Goal: Information Seeking & Learning: Learn about a topic

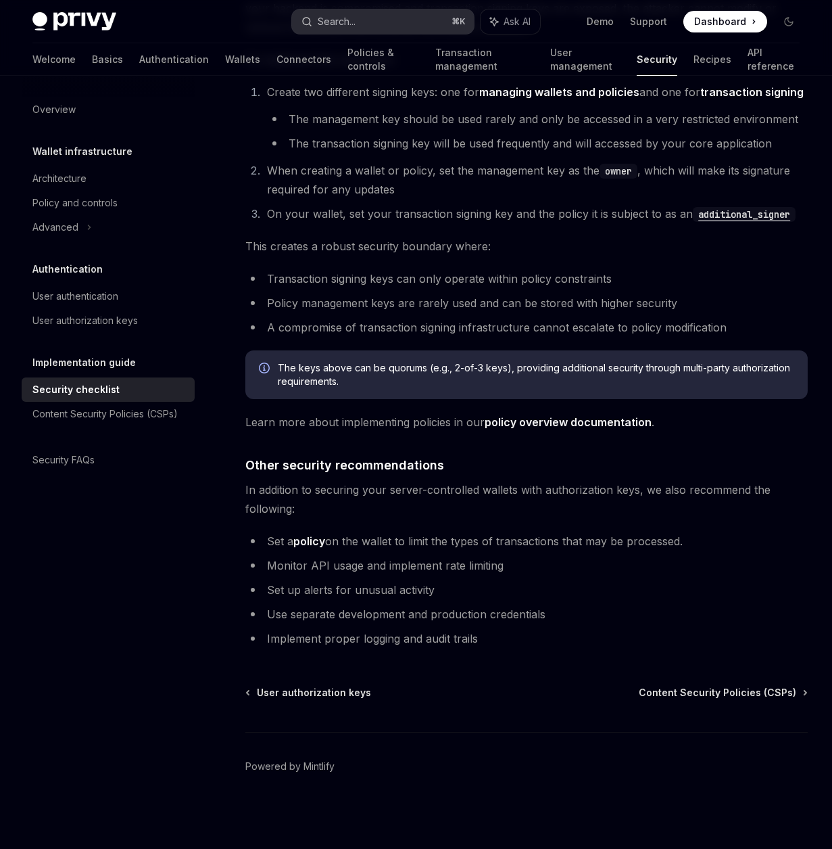
click at [314, 18] on div "Search..." at bounding box center [329, 22] width 54 height 16
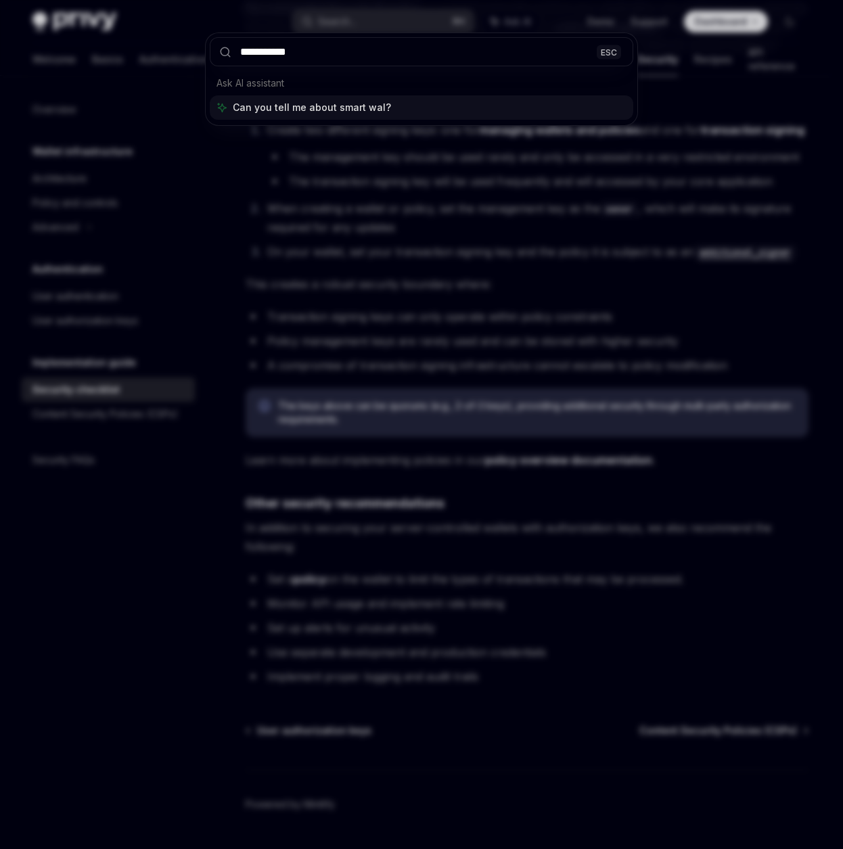
type input "**********"
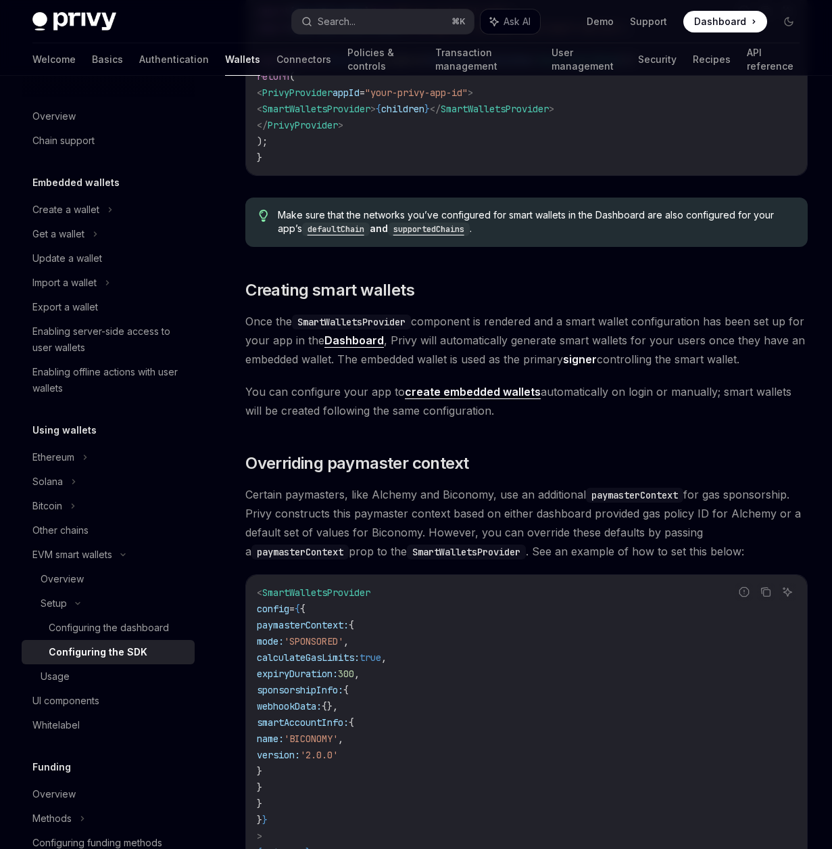
scroll to position [855, 0]
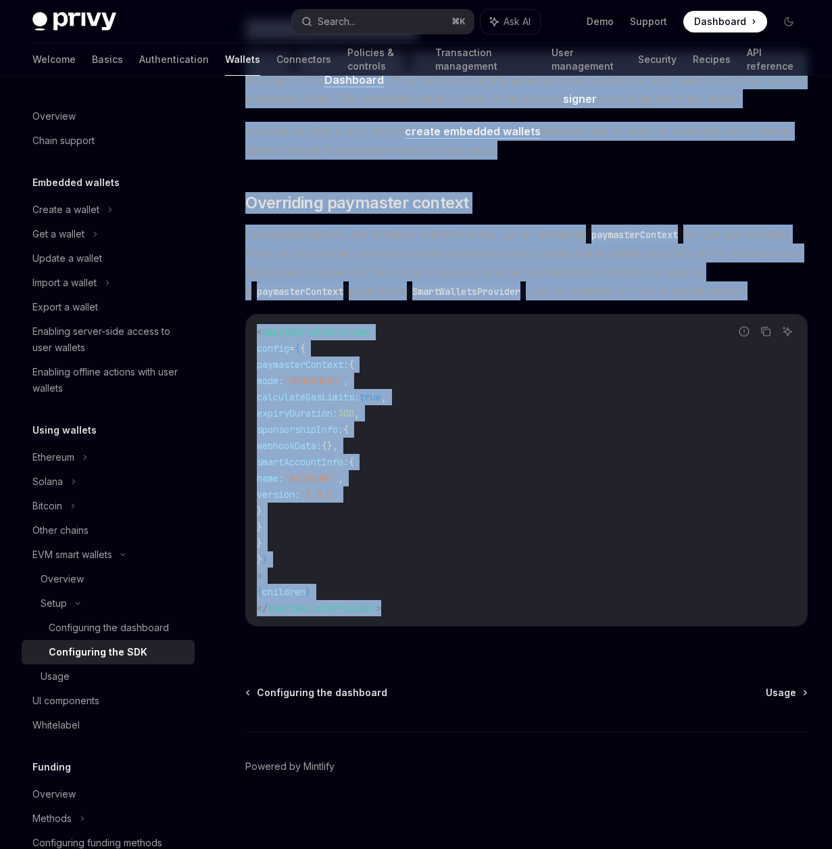
drag, startPoint x: 249, startPoint y: 138, endPoint x: 655, endPoint y: 632, distance: 639.9
click at [655, 632] on div "Setup Configure smart wallets in the SDK OpenAI Open in ChatGPT OpenAI Open in …" at bounding box center [400, 47] width 822 height 1601
copy div "Configure smart wallets in the SDK OpenAI Open in ChatGPT OpenAI Open in ChatGP…"
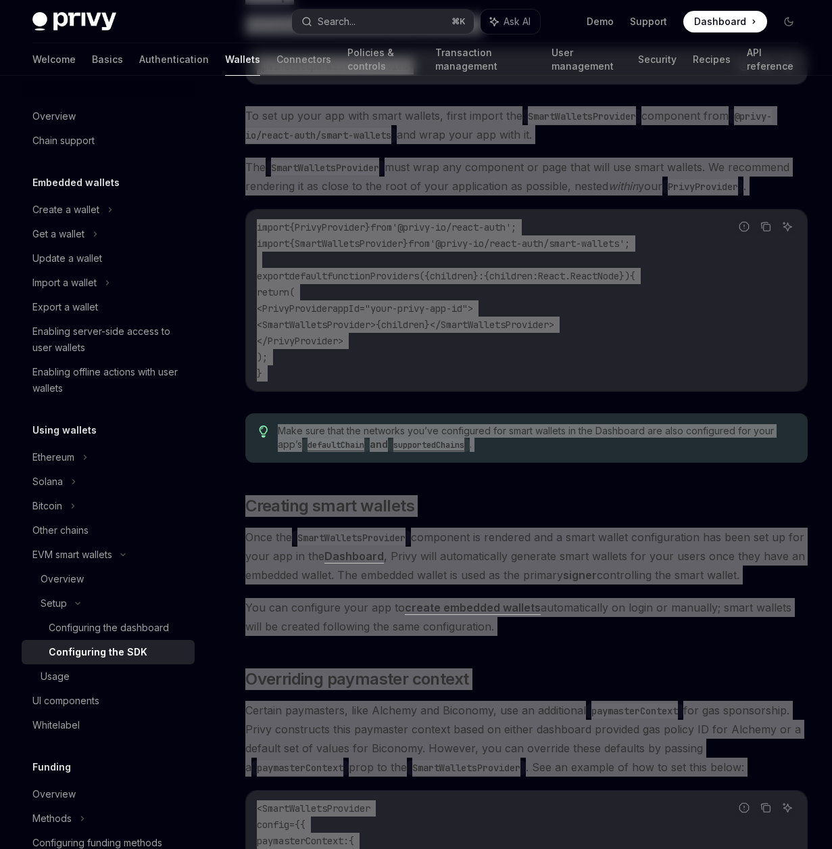
scroll to position [0, 0]
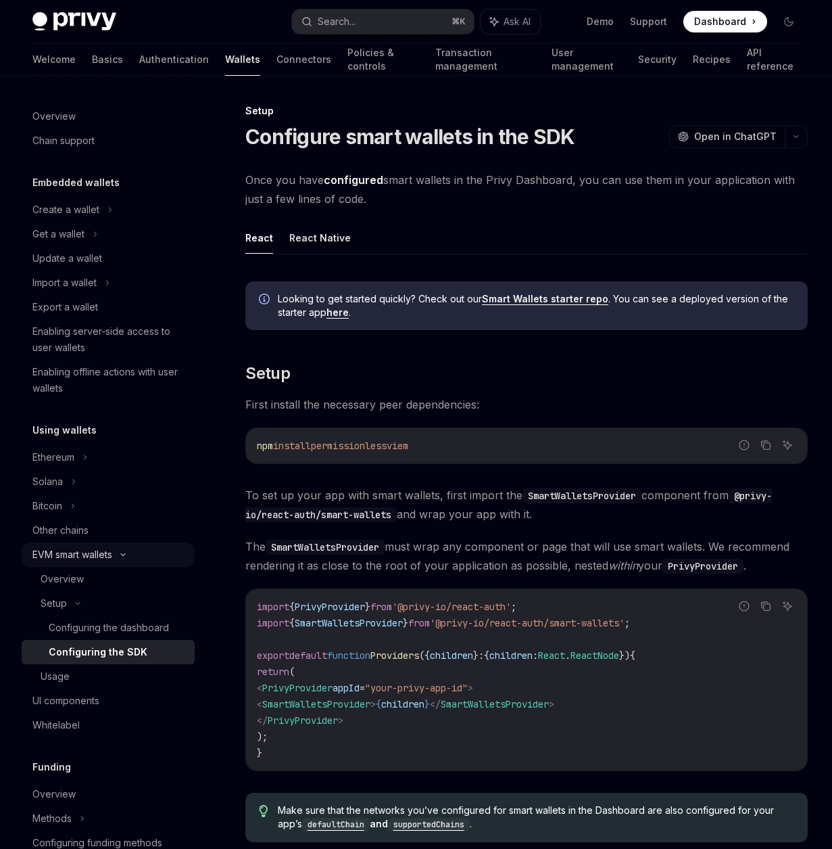
click at [87, 561] on div "EVM smart wallets" at bounding box center [72, 554] width 80 height 16
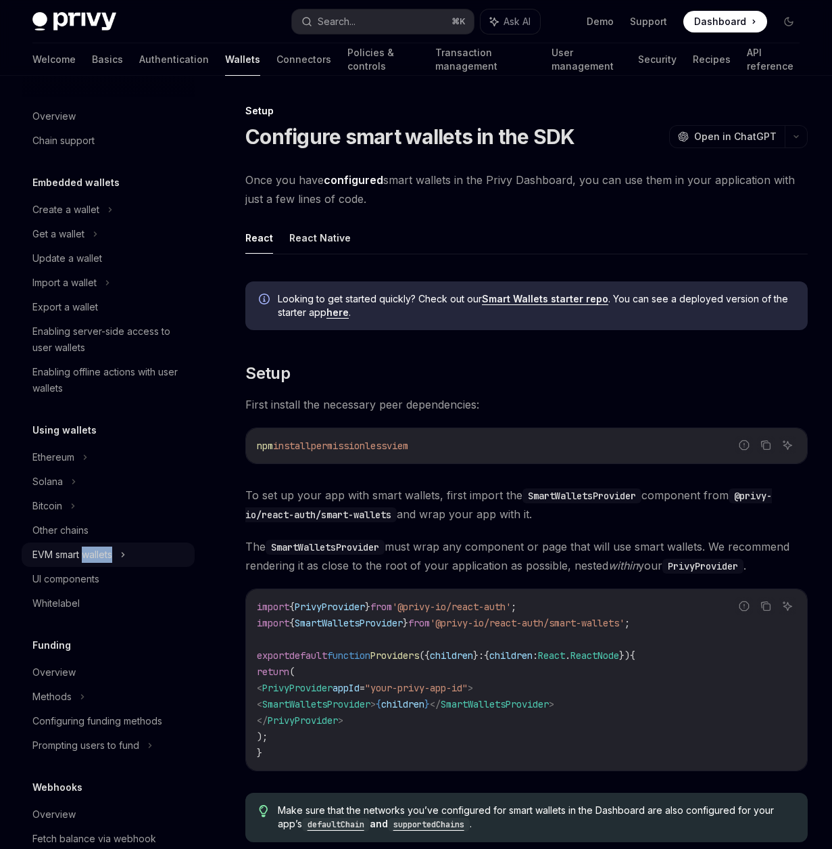
click at [87, 561] on div "EVM smart wallets" at bounding box center [72, 554] width 80 height 16
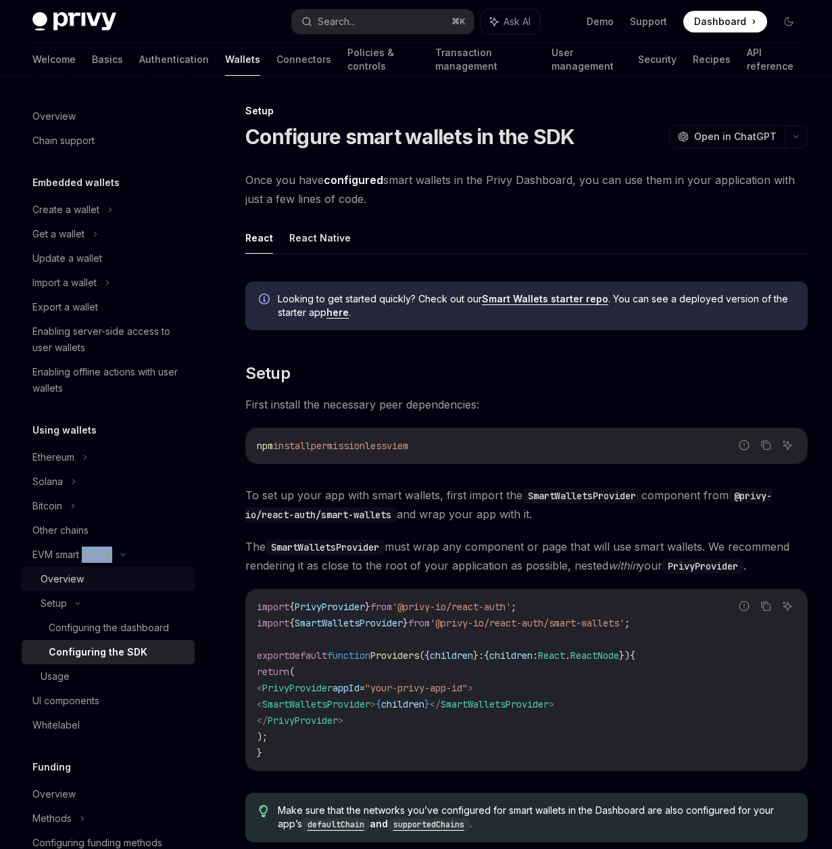
click at [73, 582] on div "Overview" at bounding box center [62, 579] width 43 height 16
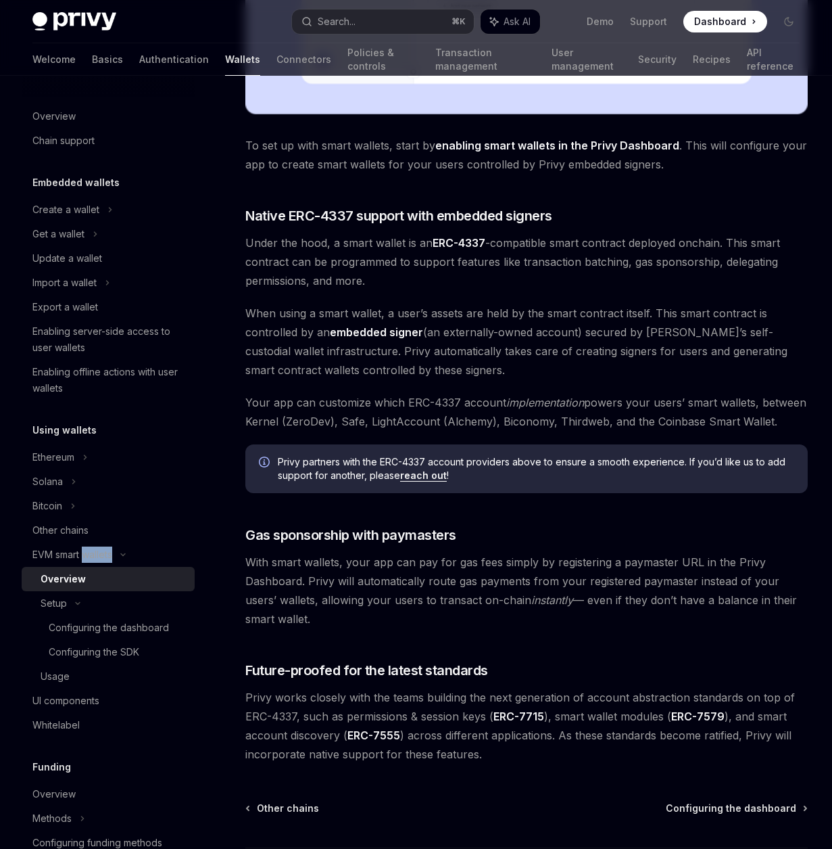
scroll to position [665, 0]
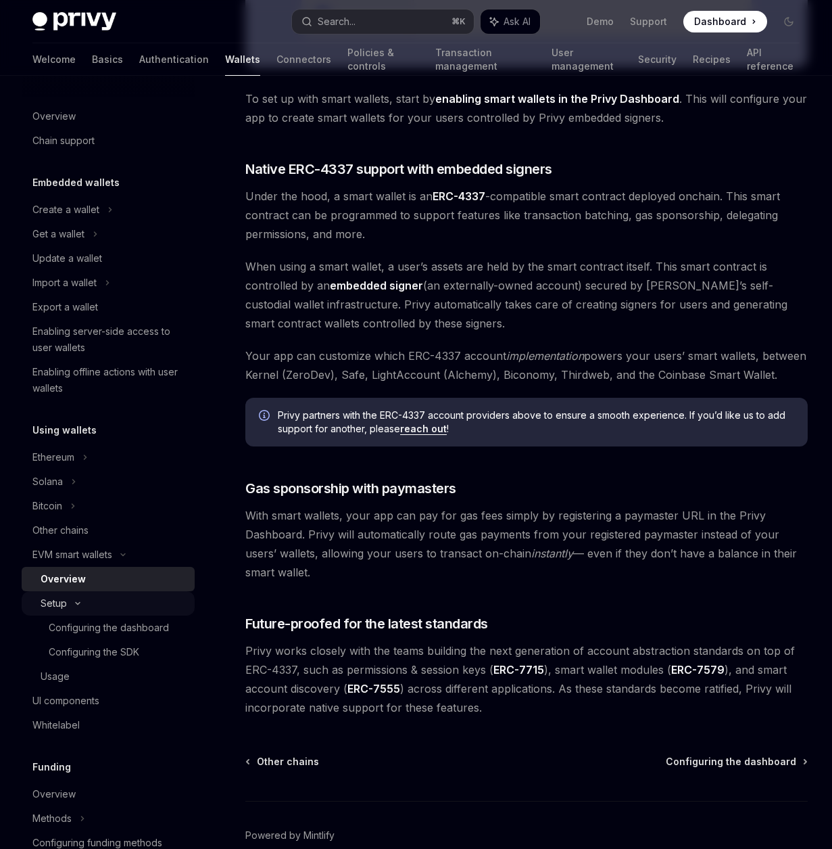
click at [114, 613] on div "Setup" at bounding box center [108, 603] width 173 height 24
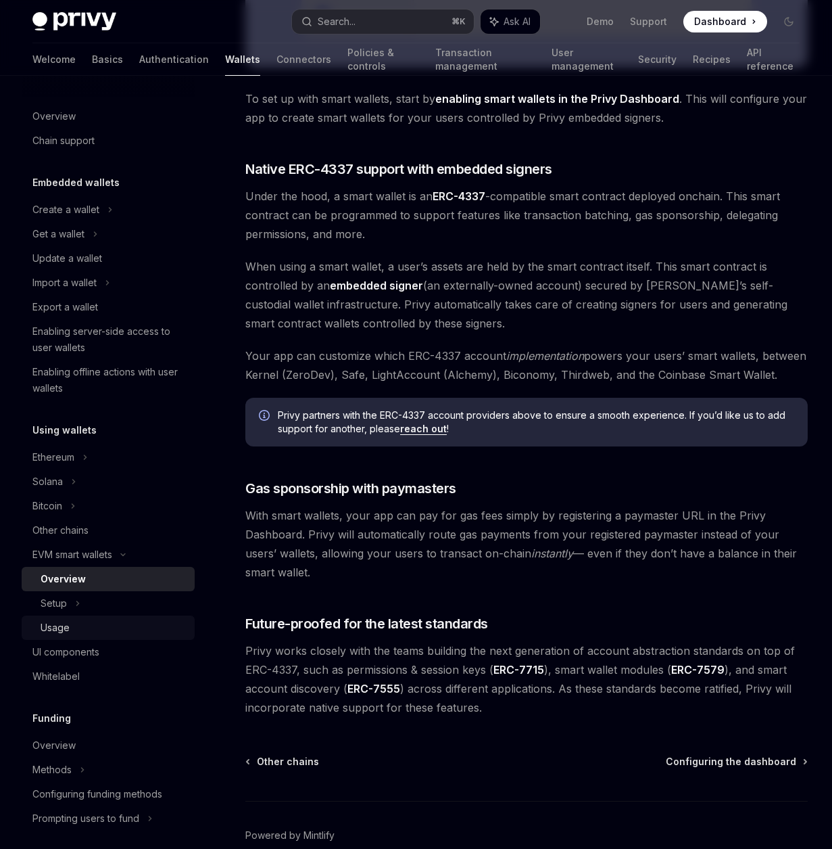
click at [116, 621] on div "Usage" at bounding box center [114, 627] width 146 height 16
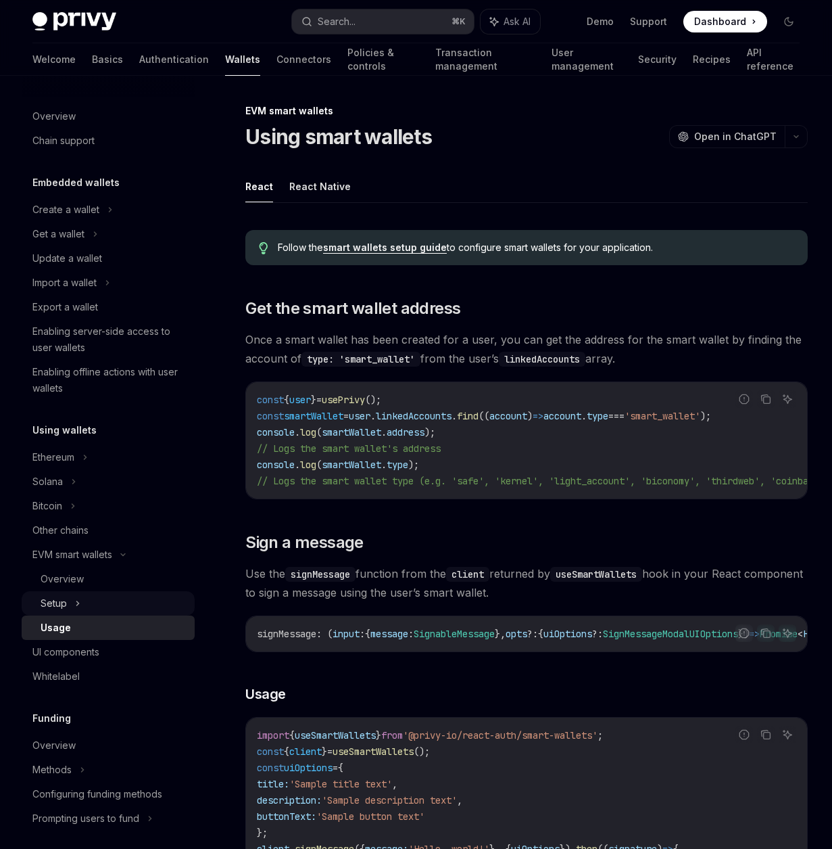
click at [119, 611] on div "Setup" at bounding box center [108, 603] width 173 height 24
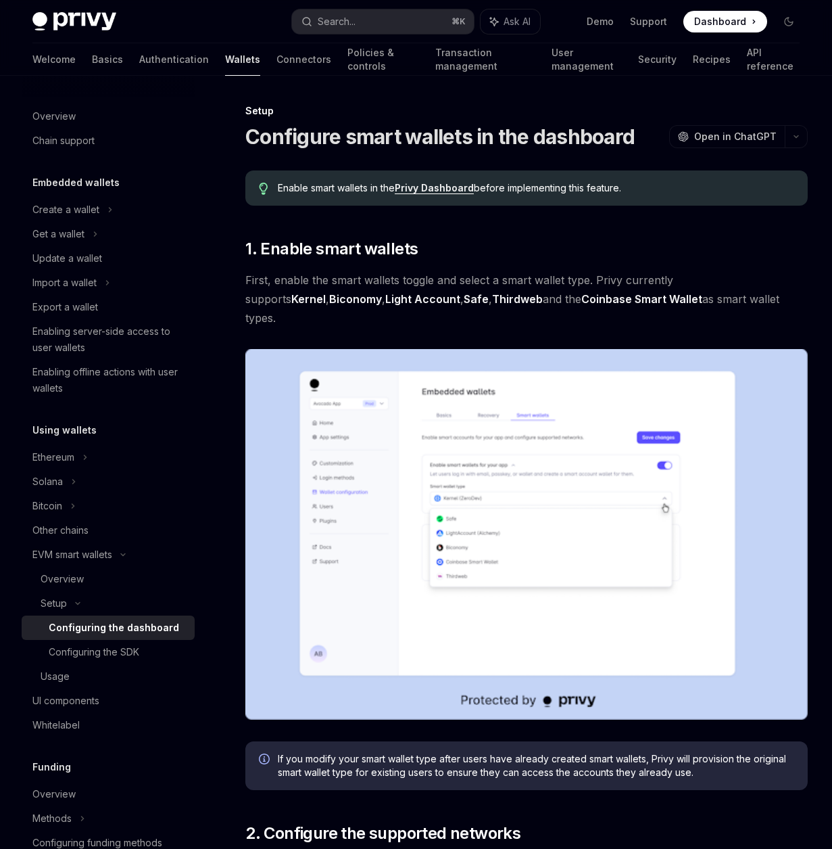
click at [127, 621] on div "Configuring the dashboard" at bounding box center [114, 627] width 131 height 16
click at [131, 645] on div "Configuring the SDK" at bounding box center [94, 652] width 91 height 16
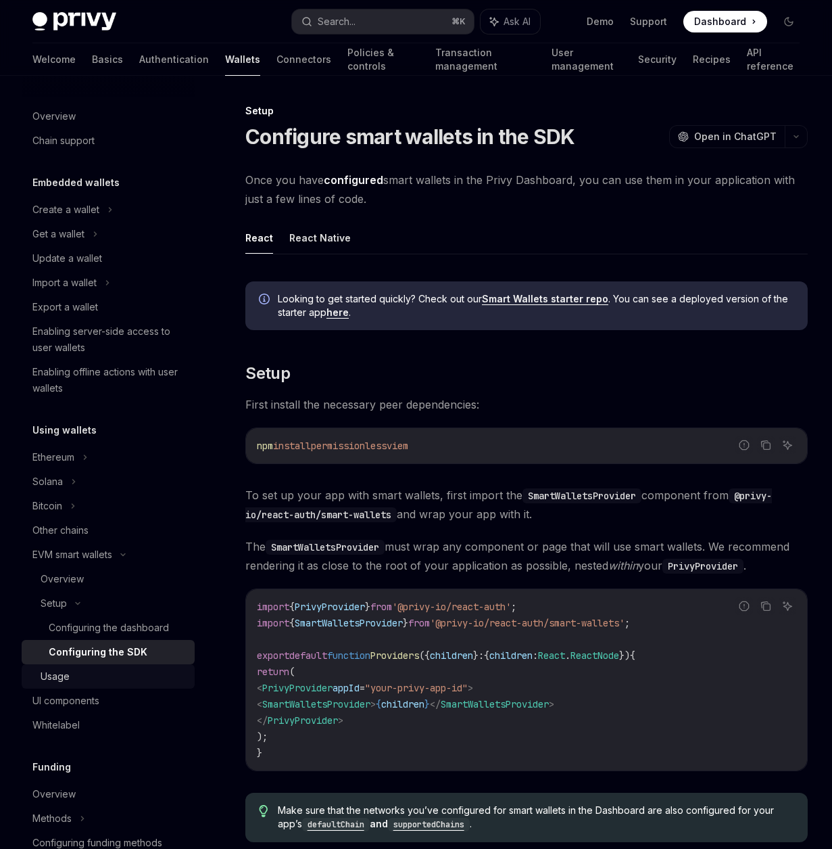
click at [80, 678] on div "Usage" at bounding box center [114, 676] width 146 height 16
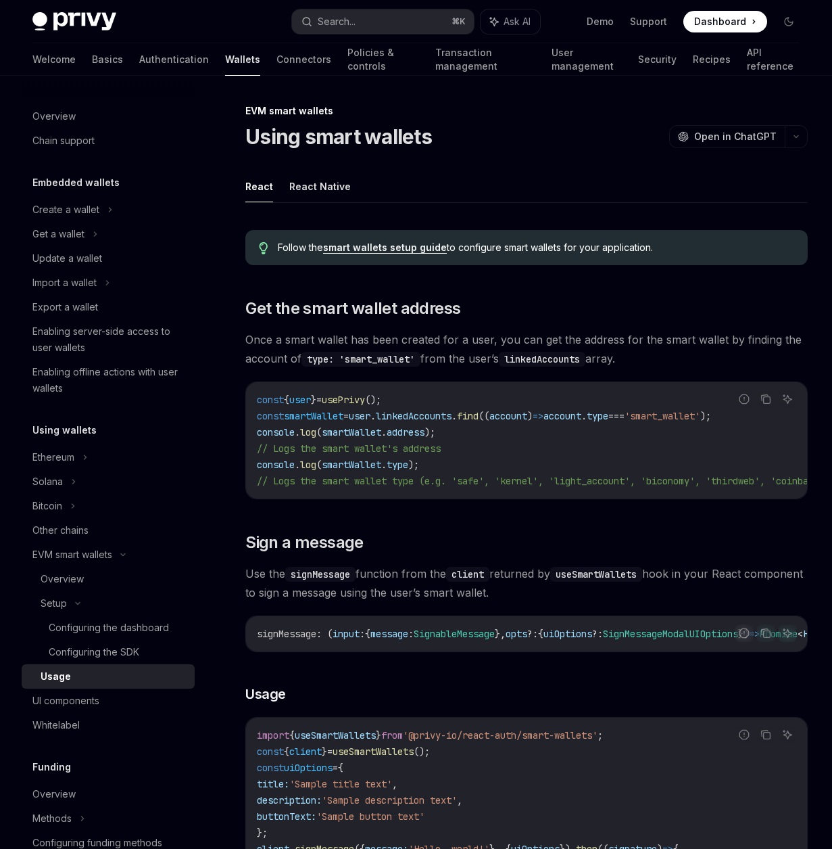
drag, startPoint x: 277, startPoint y: 149, endPoint x: 247, endPoint y: 148, distance: 30.4
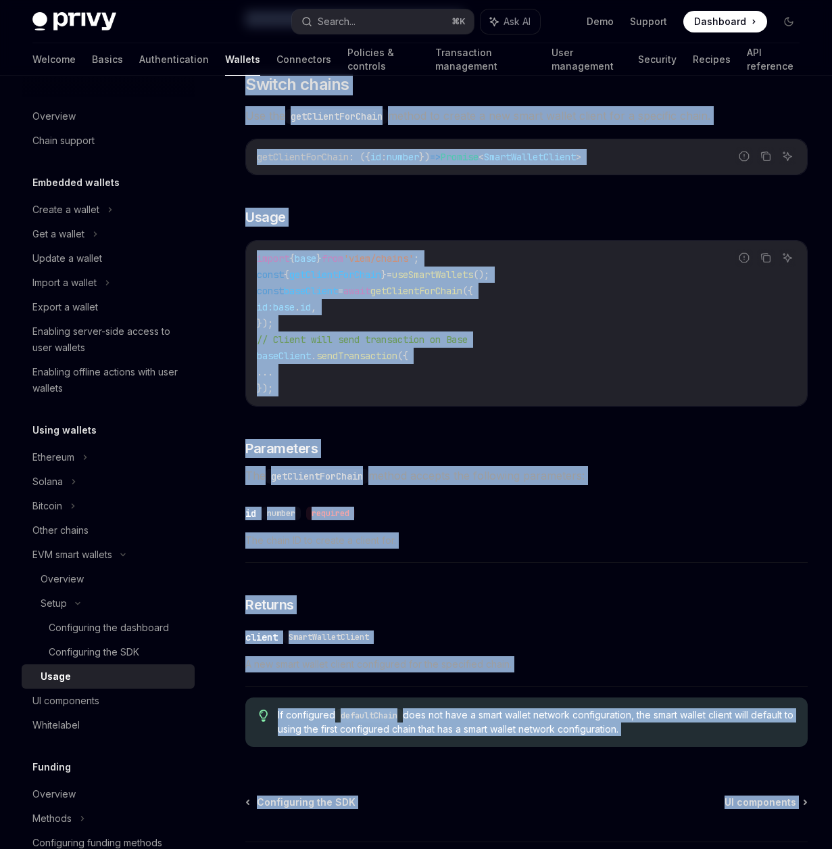
scroll to position [3905, 0]
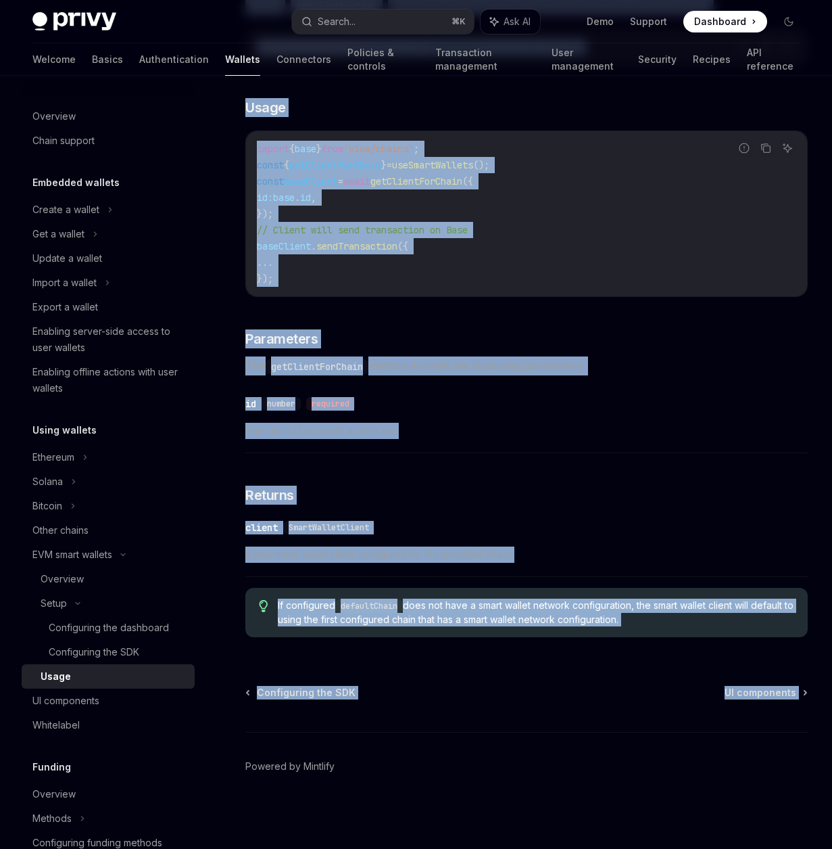
drag, startPoint x: 250, startPoint y: 126, endPoint x: 814, endPoint y: 622, distance: 751.3
copy div "Using smart wallets OpenAI Open in ChatGPT OpenAI Open in ChatGPT React React N…"
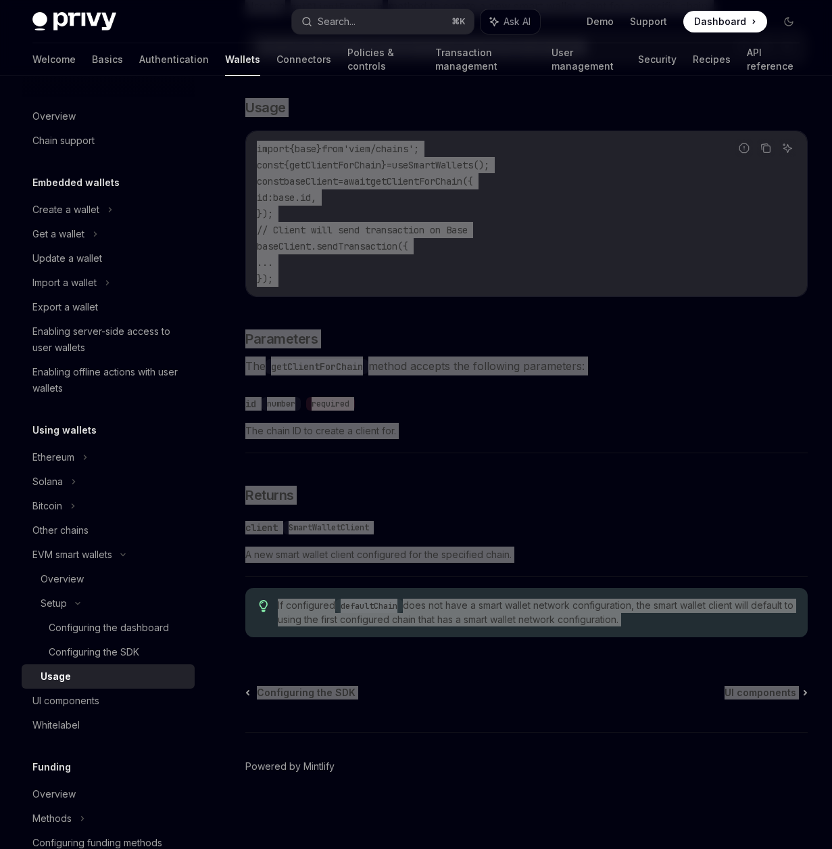
type textarea "*"
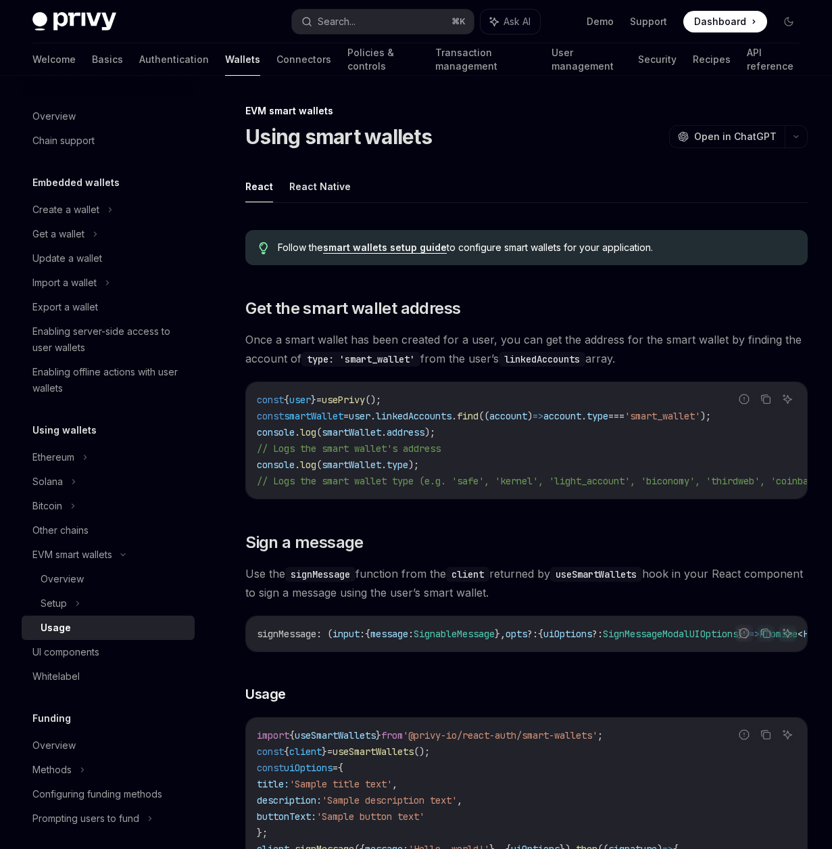
scroll to position [18, 0]
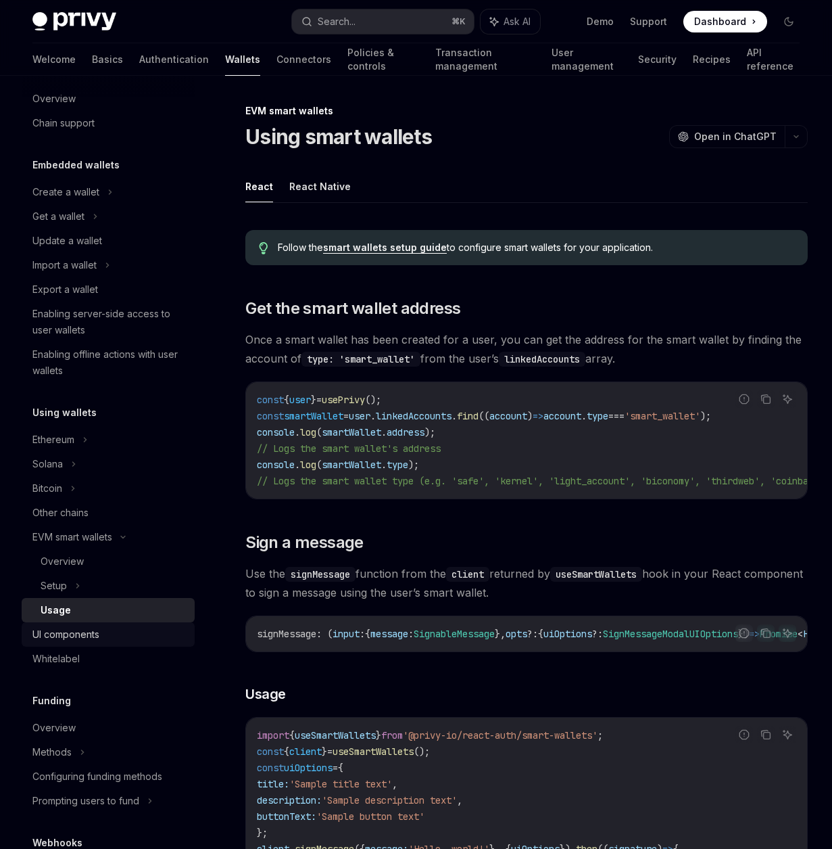
click at [66, 626] on div "UI components" at bounding box center [65, 634] width 67 height 16
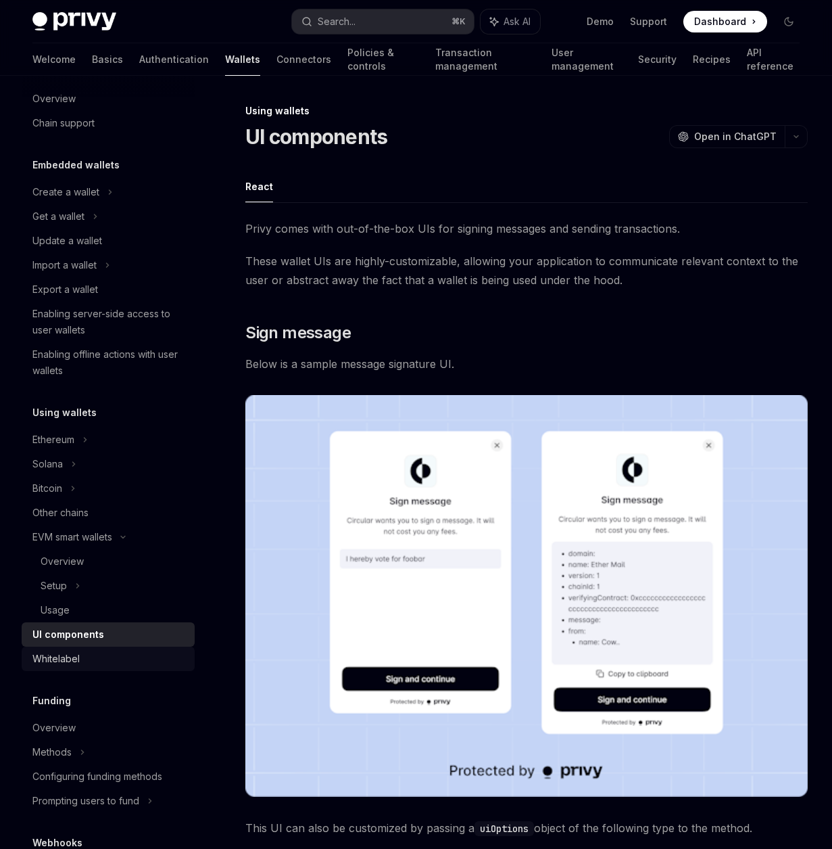
click at [85, 661] on div "Whitelabel" at bounding box center [109, 659] width 154 height 16
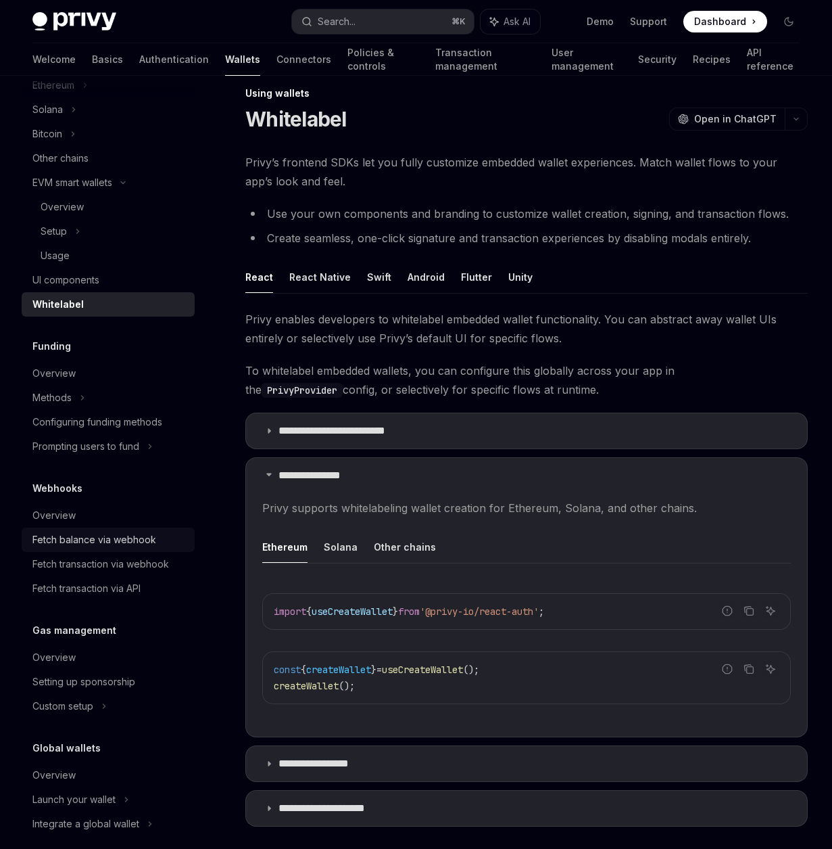
scroll to position [386, 0]
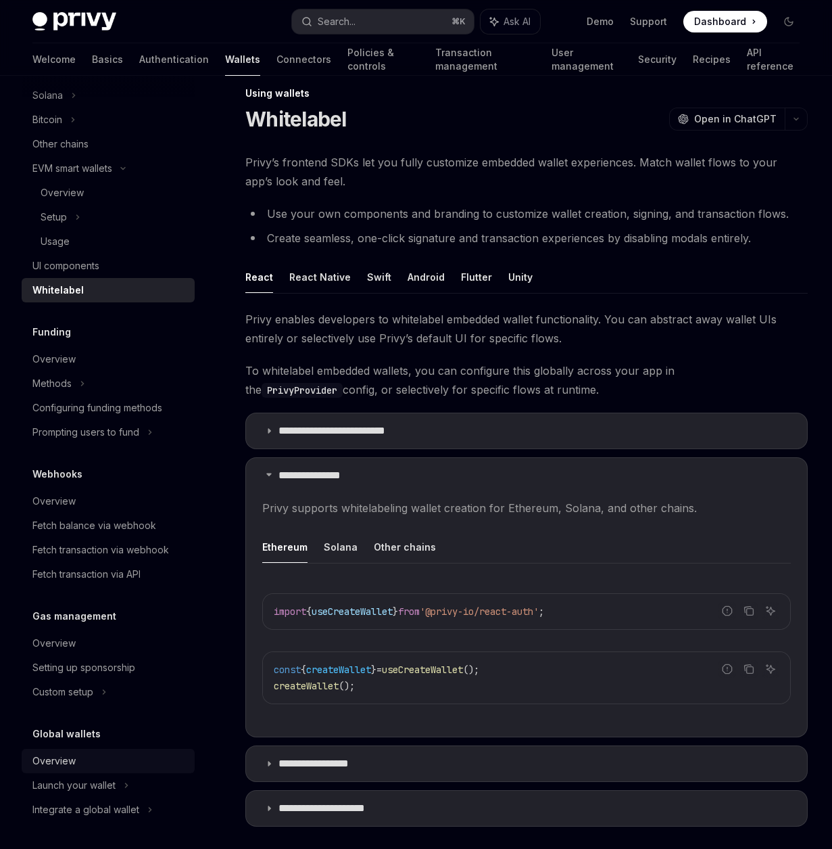
click at [106, 762] on div "Overview" at bounding box center [109, 761] width 154 height 16
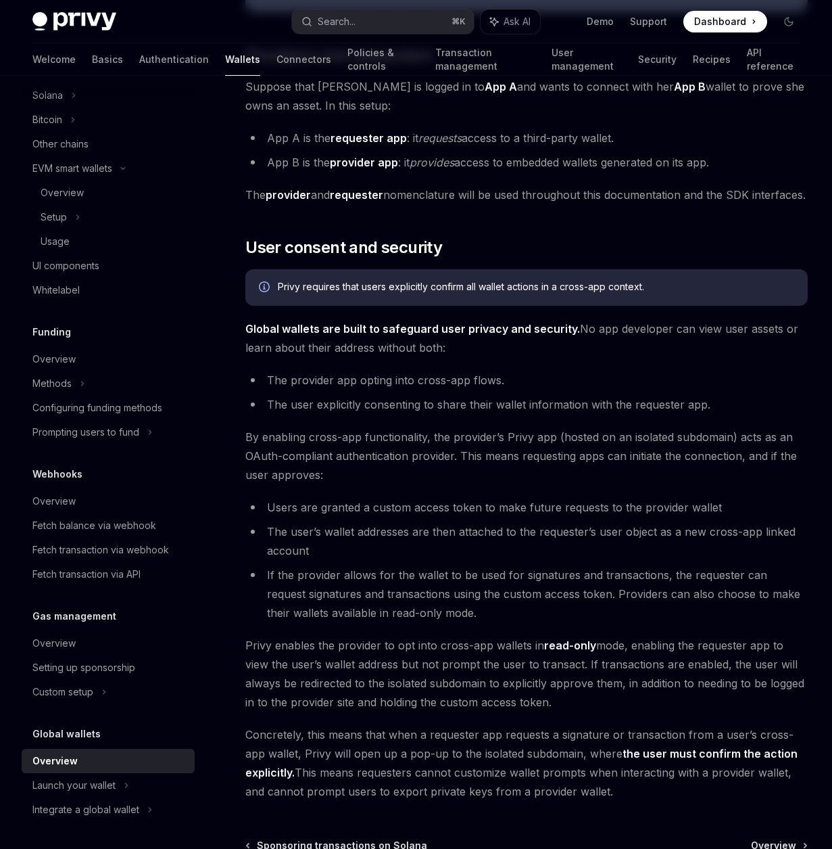
scroll to position [784, 0]
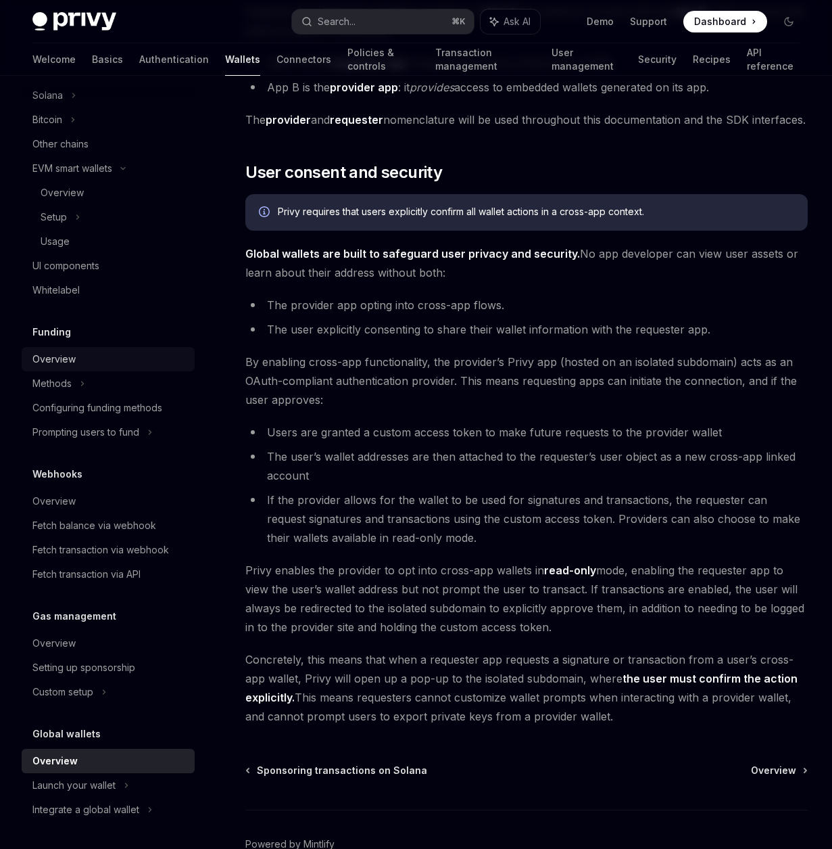
click at [78, 358] on div "Overview" at bounding box center [109, 359] width 154 height 16
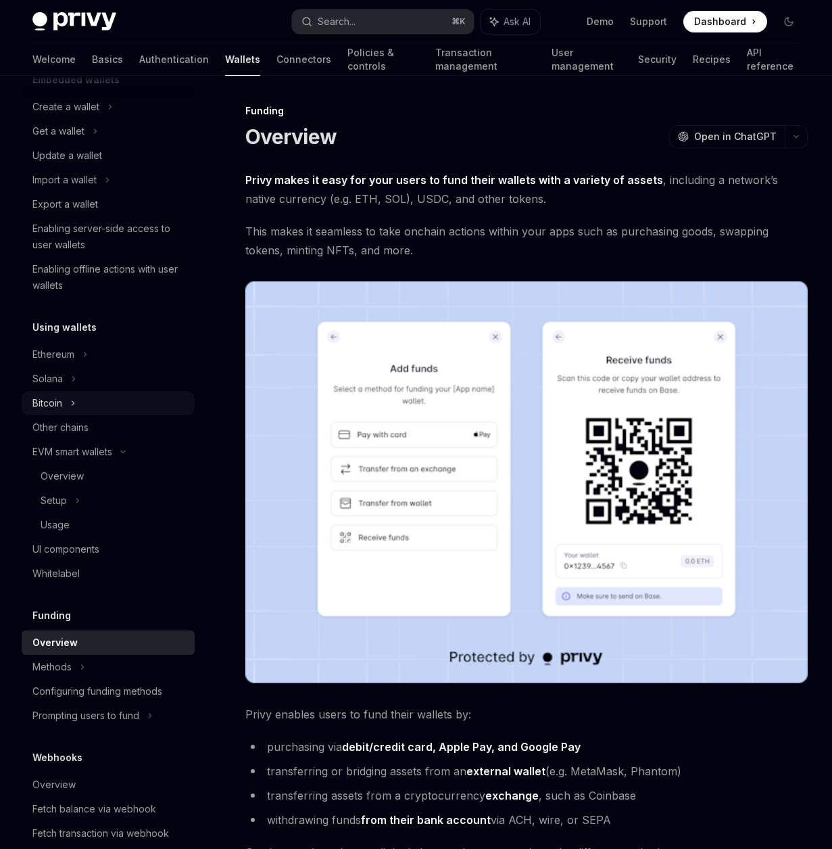
scroll to position [75, 0]
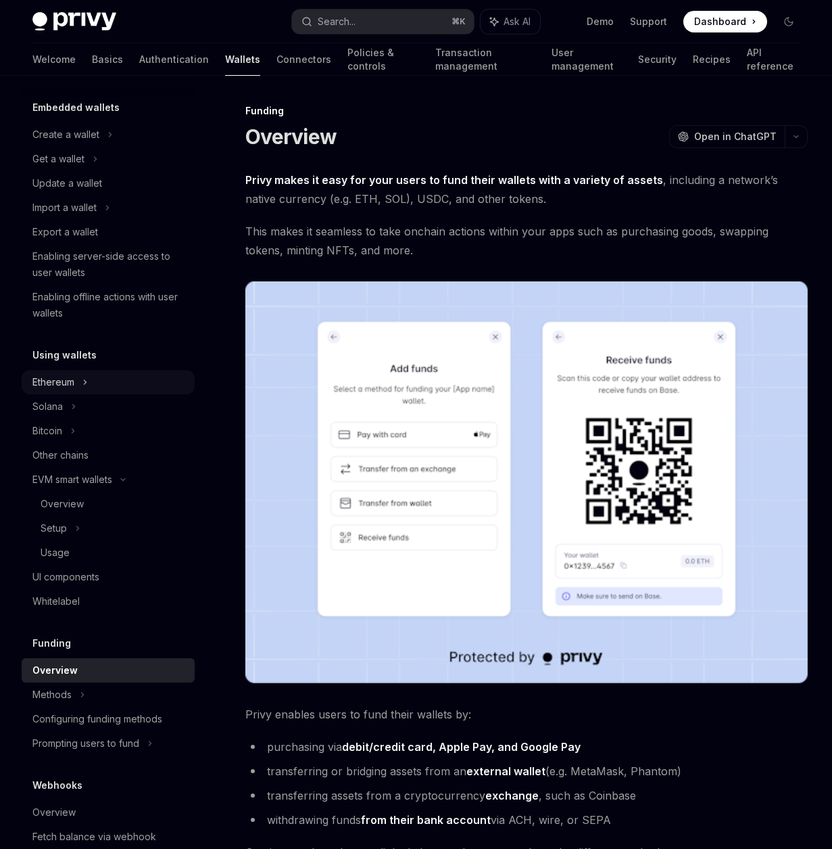
click at [70, 378] on div "Ethereum" at bounding box center [53, 382] width 42 height 16
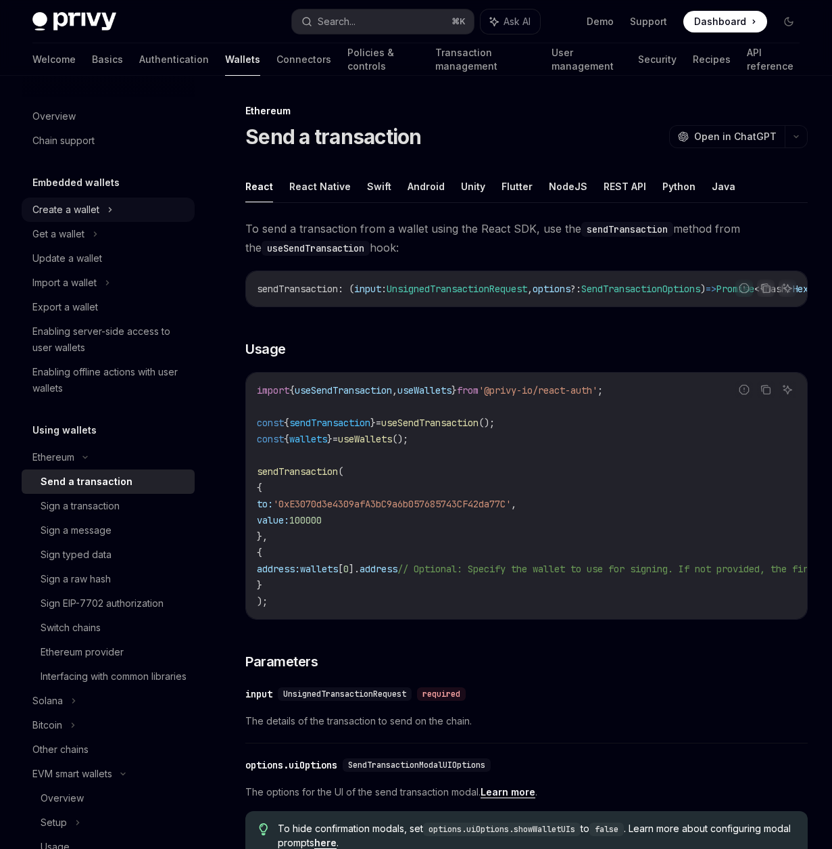
click at [73, 216] on div "Create a wallet" at bounding box center [65, 210] width 67 height 16
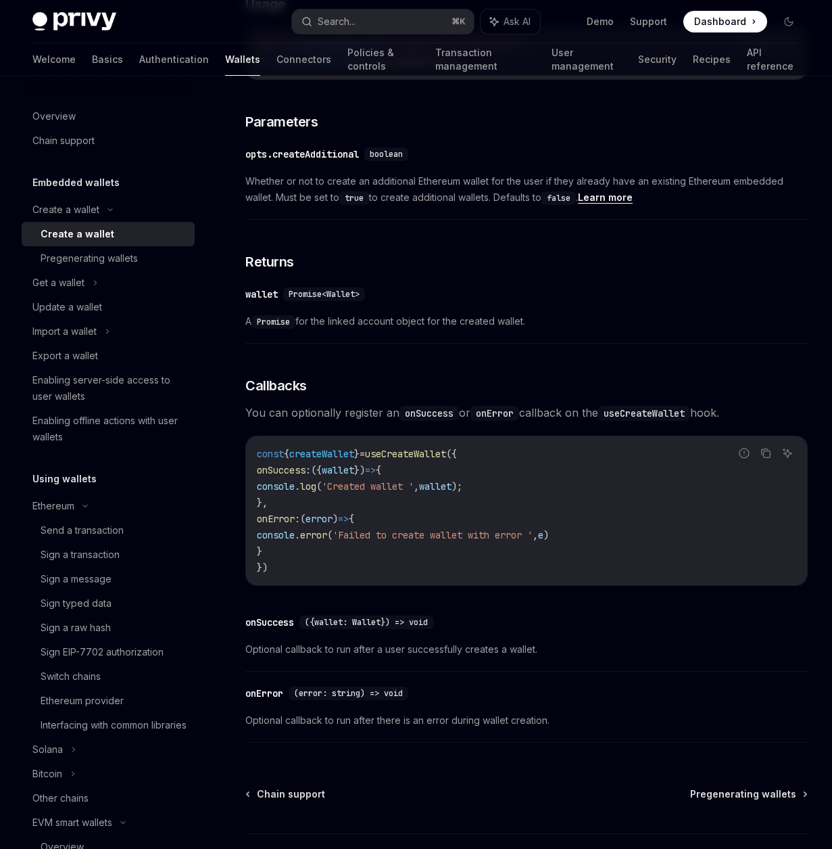
scroll to position [730, 0]
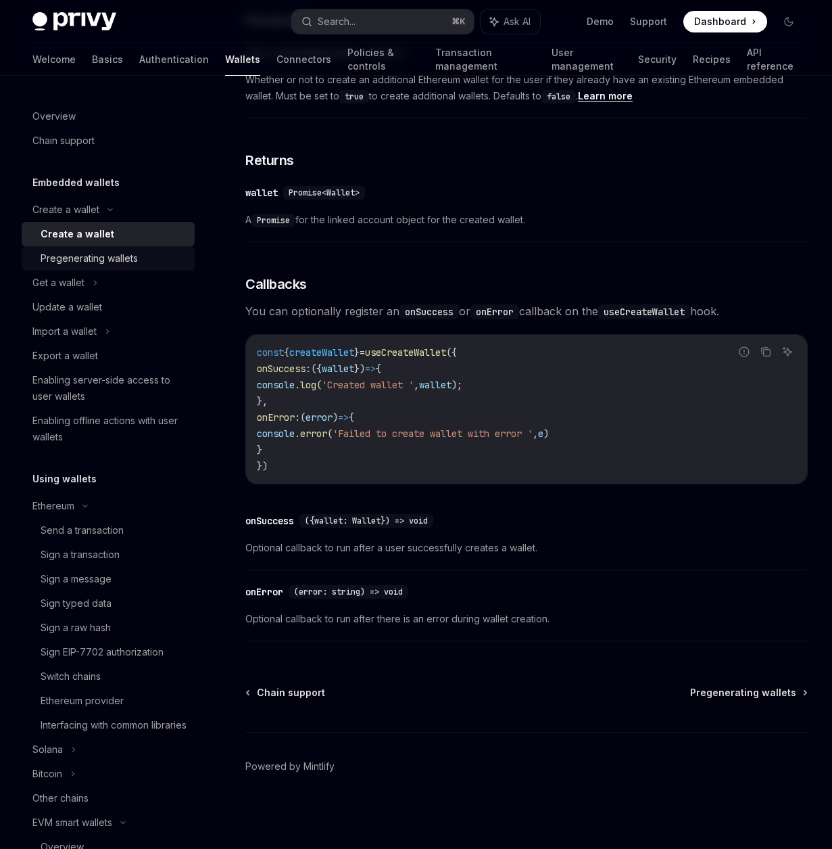
click at [113, 259] on div "Pregenerating wallets" at bounding box center [89, 258] width 97 height 16
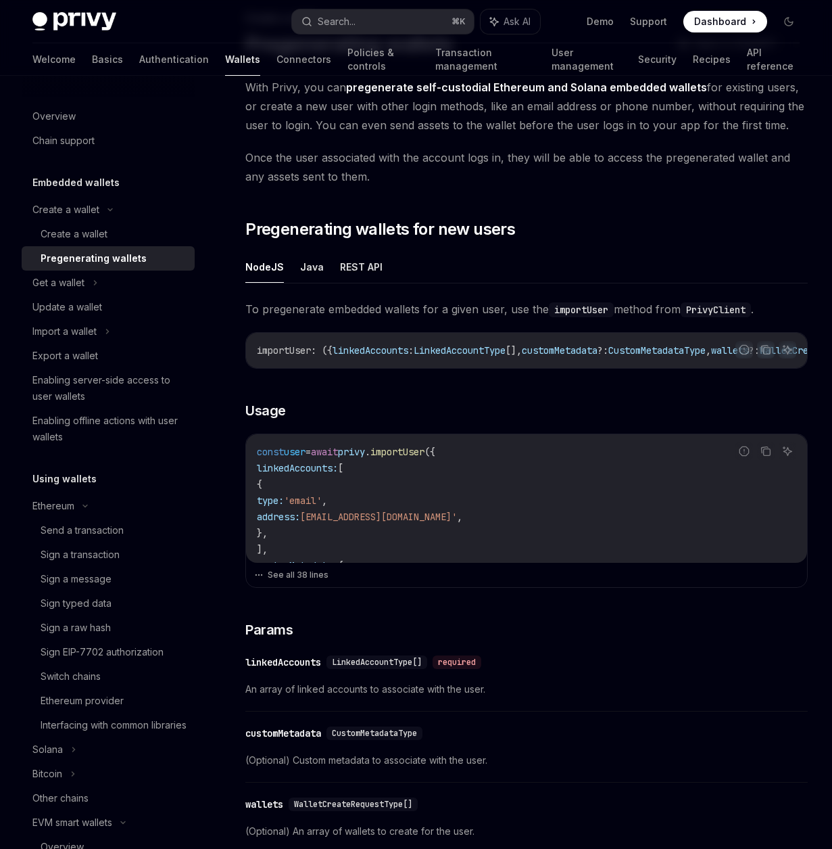
scroll to position [180, 0]
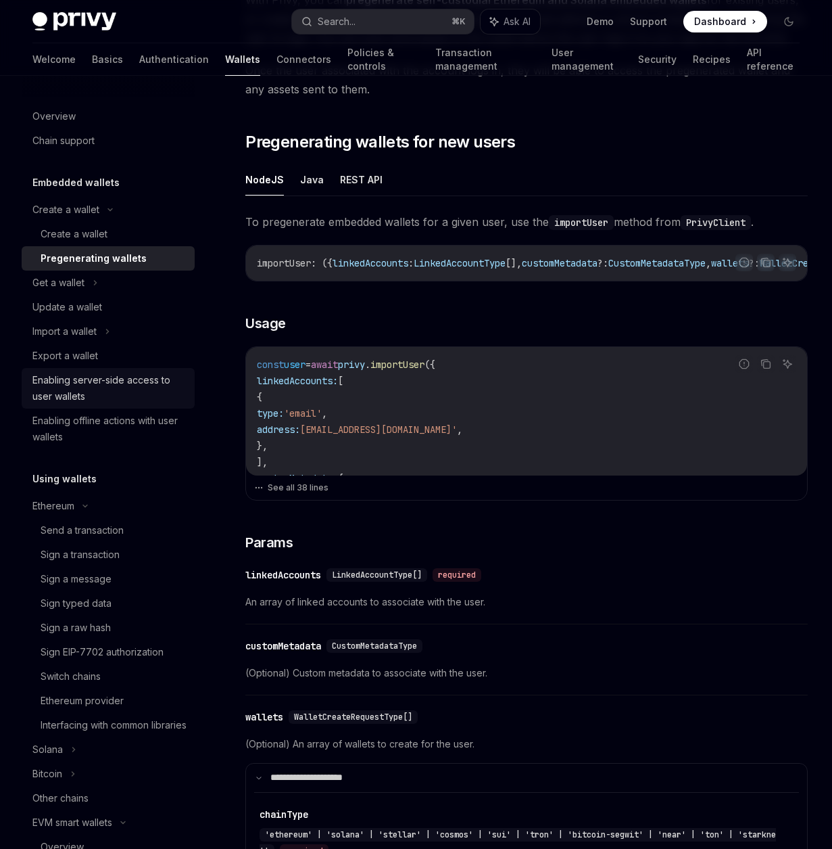
click at [146, 389] on div "Enabling server-side access to user wallets" at bounding box center [109, 388] width 154 height 32
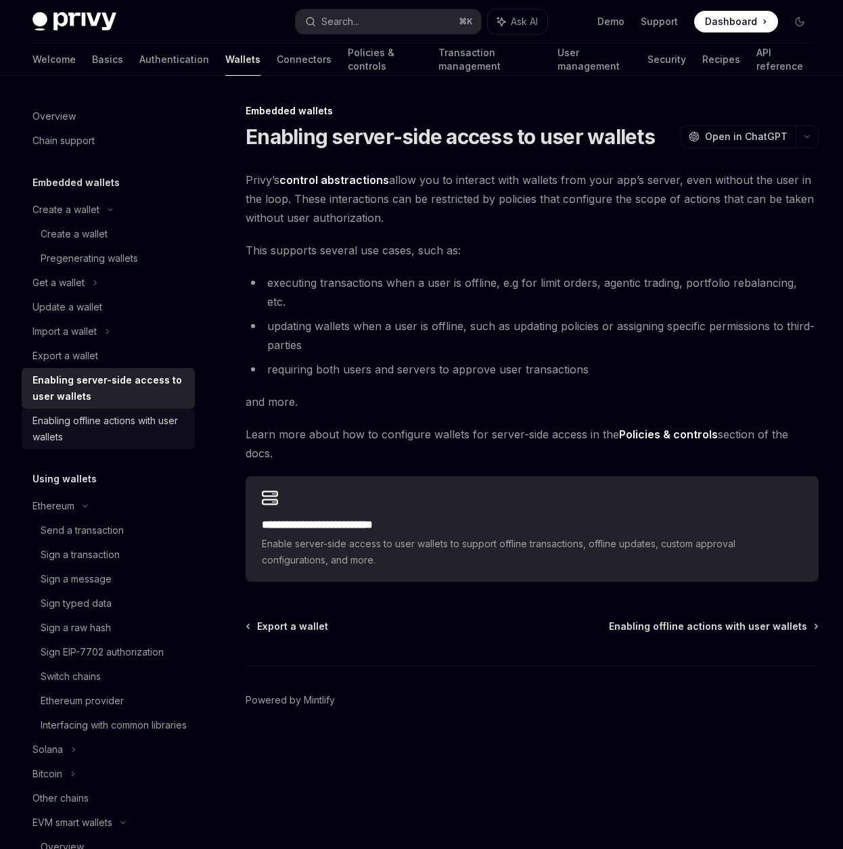
click at [82, 429] on div "Enabling offline actions with user wallets" at bounding box center [109, 428] width 154 height 32
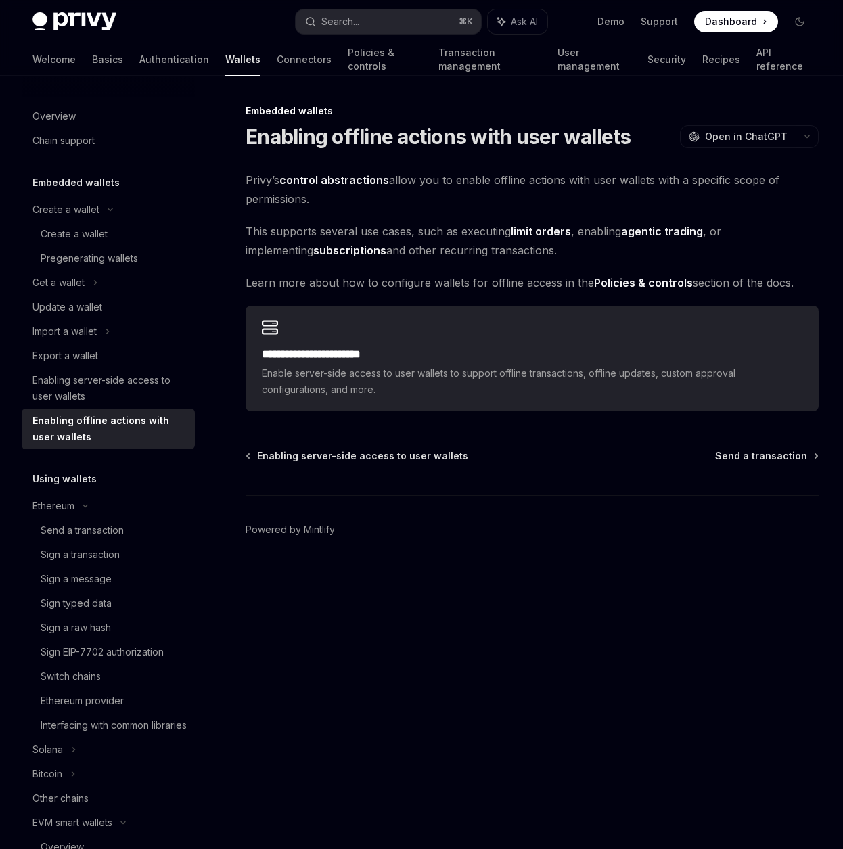
type textarea "*"
